Goal: Task Accomplishment & Management: Complete application form

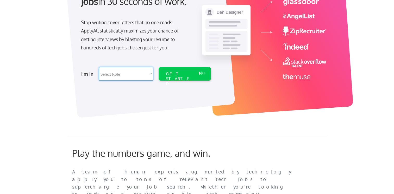
select select ""customer_support""
click at [99, 67] on select "Select Role Software Engineering Product Management Customer Success Sales UI/U…" at bounding box center [126, 74] width 54 height 14
select select ""customer_support""
click at [180, 71] on div "GET STARTED" at bounding box center [180, 78] width 28 height 15
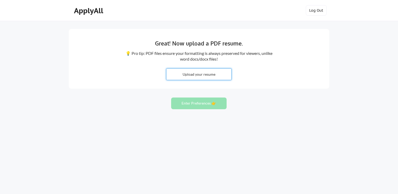
click at [204, 74] on input "file" at bounding box center [198, 74] width 65 height 11
type input "C:\fakepath\[PERSON_NAME]-CV-2025.pdf"
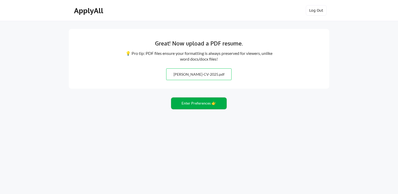
click at [202, 101] on button "Enter Preferences 👉" at bounding box center [198, 104] width 55 height 12
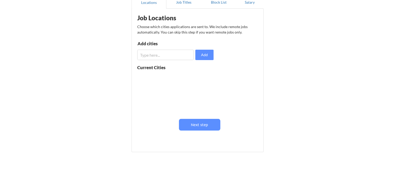
scroll to position [61, 0]
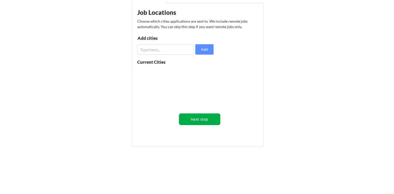
click at [194, 118] on button "Next step" at bounding box center [199, 120] width 41 height 12
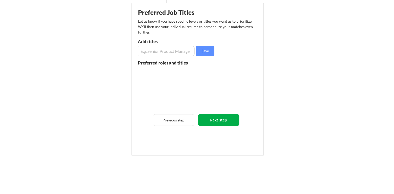
click at [204, 121] on button "Next step" at bounding box center [218, 120] width 41 height 12
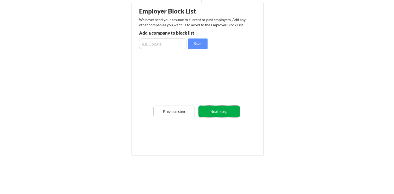
click at [215, 114] on button "Next step" at bounding box center [218, 112] width 41 height 12
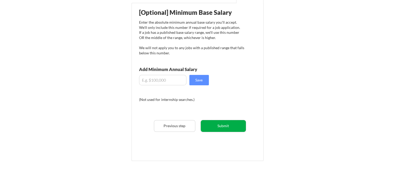
drag, startPoint x: 226, startPoint y: 129, endPoint x: 161, endPoint y: 95, distance: 73.4
click at [160, 97] on div "[Optional] Minimum Base Salary Enter the absolute minimum annual base salary yo…" at bounding box center [198, 80] width 128 height 149
click at [174, 81] on input "input" at bounding box center [162, 80] width 47 height 10
click at [232, 128] on button "Submit" at bounding box center [223, 126] width 45 height 12
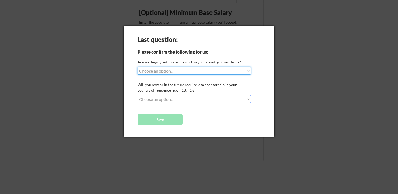
click at [170, 71] on select "Choose an option... Yes, I am a US Citizen Yes, I am a Canadian Citizen Yes, I …" at bounding box center [194, 71] width 113 height 8
click at [296, 88] on div at bounding box center [199, 97] width 398 height 194
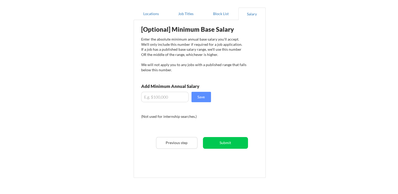
scroll to position [35, 0]
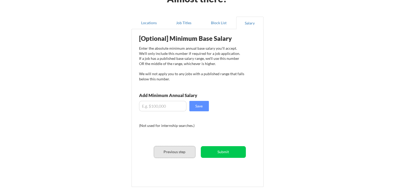
click at [176, 149] on button "Previous step" at bounding box center [174, 152] width 41 height 12
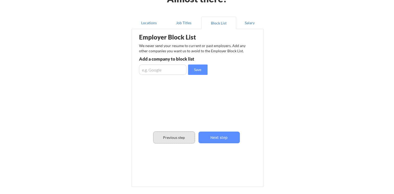
click at [176, 138] on button "Previous step" at bounding box center [173, 138] width 41 height 12
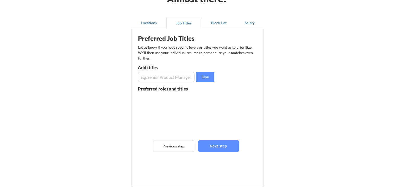
click at [176, 138] on div "Preferred roles and titles" at bounding box center [176, 113] width 76 height 52
click at [179, 146] on button "Previous step" at bounding box center [173, 146] width 41 height 12
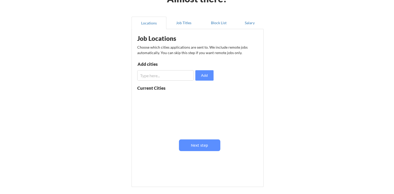
click at [158, 75] on input "input" at bounding box center [165, 75] width 57 height 10
type input "davao"
click at [201, 76] on button "Add" at bounding box center [204, 75] width 18 height 10
click at [195, 144] on button "Next step" at bounding box center [199, 146] width 41 height 12
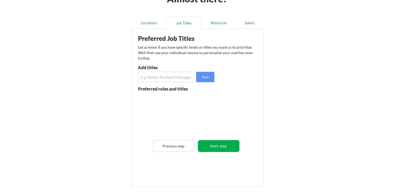
click at [215, 146] on button "Next step" at bounding box center [218, 146] width 41 height 12
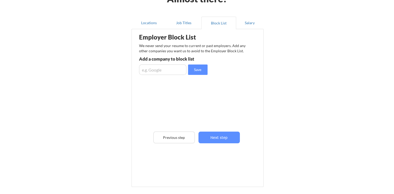
click at [215, 146] on div "Employer Block List We never send your resume to current or past employers. Add…" at bounding box center [197, 97] width 126 height 135
click at [219, 140] on button "Next step" at bounding box center [218, 138] width 41 height 12
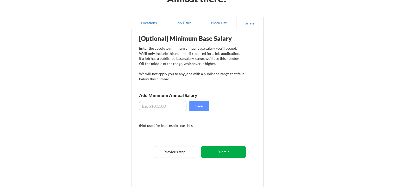
click at [221, 146] on button "Submit" at bounding box center [223, 152] width 45 height 12
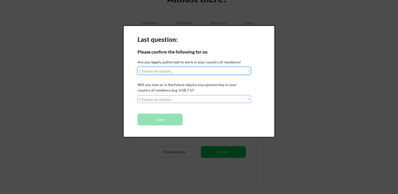
click at [170, 68] on select "Choose an option... Yes, I am a US Citizen Yes, I am a Canadian Citizen Yes, I …" at bounding box center [194, 71] width 113 height 8
select select ""BLANK_1427118194589""
click at [138, 67] on select "Choose an option... Yes, I am a US Citizen Yes, I am a Canadian Citizen Yes, I …" at bounding box center [194, 71] width 113 height 8
click at [169, 98] on select "Choose an option... No, I will not need sponsorship Yes, I will need sponsorship" at bounding box center [194, 99] width 113 height 8
select select ""yes__i_will_need_sponsorship""
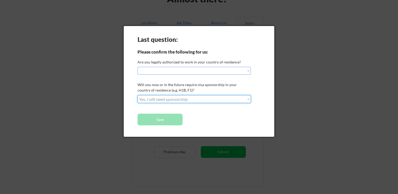
click at [138, 95] on select "Choose an option... No, I will not need sponsorship Yes, I will need sponsorship" at bounding box center [194, 99] width 113 height 8
click at [181, 69] on select "Choose an option... Yes, I am a US Citizen Yes, I am a Canadian Citizen Yes, I …" at bounding box center [194, 71] width 113 height 8
select select ""yes__i_am_an_other_permanent_resident""
click at [138, 67] on select "Choose an option... Yes, I am a US Citizen Yes, I am a Canadian Citizen Yes, I …" at bounding box center [194, 71] width 113 height 8
click at [159, 119] on button "Save" at bounding box center [160, 120] width 45 height 12
